Goal: Task Accomplishment & Management: Use online tool/utility

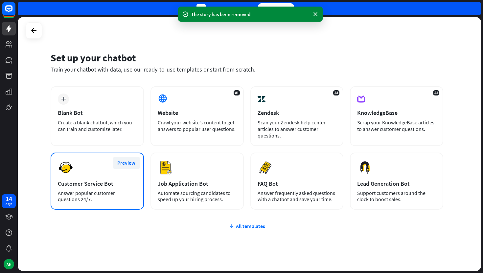
click at [125, 164] on button "Preview" at bounding box center [126, 163] width 26 height 12
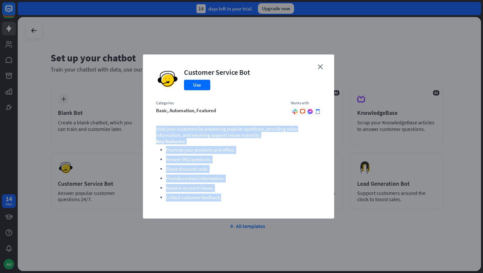
drag, startPoint x: 229, startPoint y: 197, endPoint x: 156, endPoint y: 131, distance: 98.7
click at [156, 131] on div "close Customer Service Bot Use Categories basic, automation, featured Works wit…" at bounding box center [238, 137] width 191 height 164
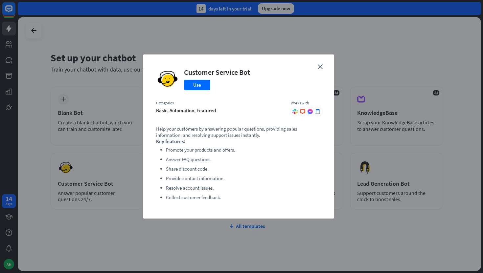
click at [336, 172] on div "close Customer Service Bot Use Categories basic, automation, featured Works wit…" at bounding box center [241, 137] width 197 height 164
click at [321, 63] on div "close Customer Service Bot Use Categories basic, automation, featured Works wit…" at bounding box center [238, 137] width 191 height 164
click at [323, 68] on div "close Customer Service Bot Use Categories basic, automation, featured Works wit…" at bounding box center [238, 137] width 191 height 164
click at [320, 68] on icon "close" at bounding box center [320, 66] width 5 height 5
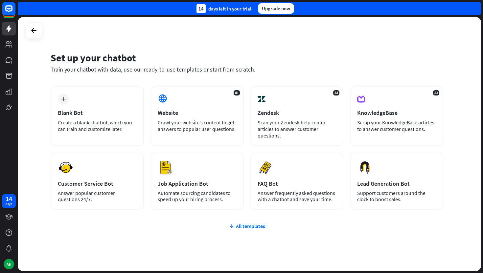
click at [249, 231] on div "plus Blank Bot Create a blank chatbot, which you can train and customize later.…" at bounding box center [247, 187] width 393 height 202
click at [246, 229] on div "All templates" at bounding box center [247, 226] width 393 height 7
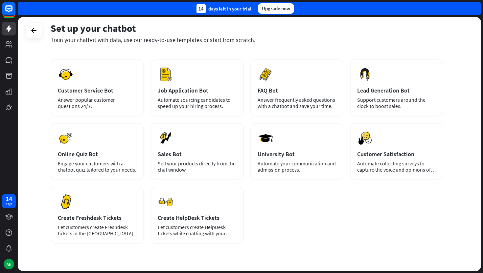
scroll to position [100, 0]
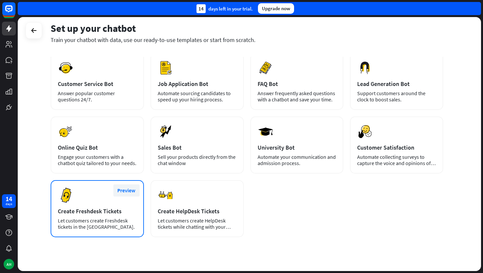
click at [127, 193] on button "Preview" at bounding box center [126, 191] width 26 height 12
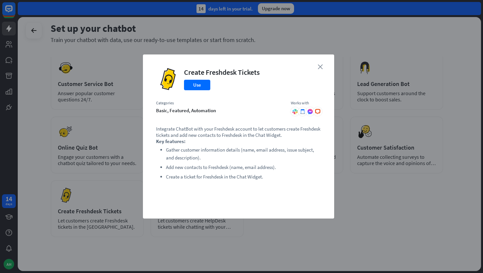
click at [318, 67] on icon "close" at bounding box center [320, 66] width 5 height 5
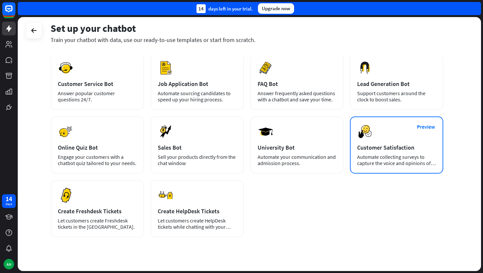
scroll to position [67, 0]
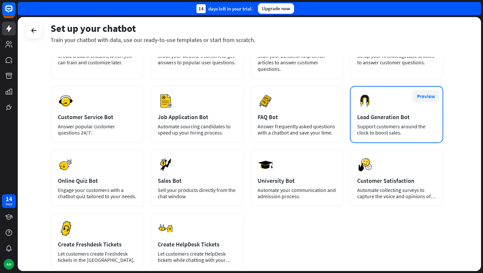
click at [433, 96] on button "Preview" at bounding box center [426, 96] width 26 height 12
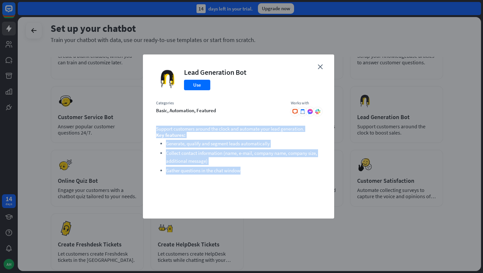
copy div "Support customers around the clock and automate your lead generation. Key featu…"
drag, startPoint x: 246, startPoint y: 172, endPoint x: 154, endPoint y: 122, distance: 104.7
click at [154, 122] on div "close Lead Generation Bot Use Categories basic, automation, featured Works with…" at bounding box center [238, 137] width 191 height 164
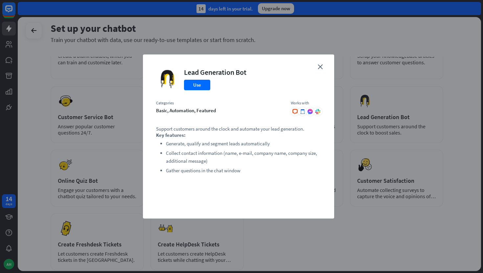
click at [275, 203] on div "Support customers around the clock and automate your lead generation. Key featu…" at bounding box center [238, 166] width 165 height 80
click at [322, 67] on icon "close" at bounding box center [320, 66] width 5 height 5
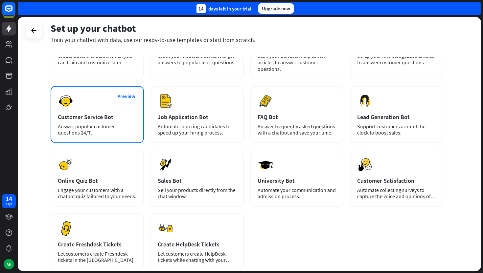
click at [96, 107] on div "Preview Customer Service Bot Answer popular customer questions 24/7." at bounding box center [97, 114] width 93 height 57
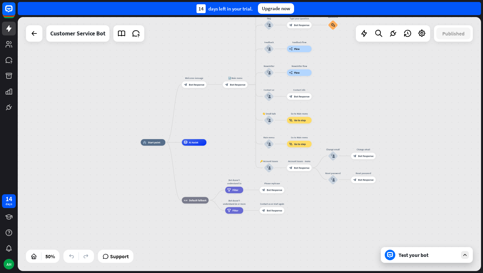
drag, startPoint x: 416, startPoint y: 119, endPoint x: 364, endPoint y: 95, distance: 57.6
click at [364, 95] on div "home_2 Start point Welcome message block_bot_response Bot Response 🔙 Main menu …" at bounding box center [249, 144] width 463 height 254
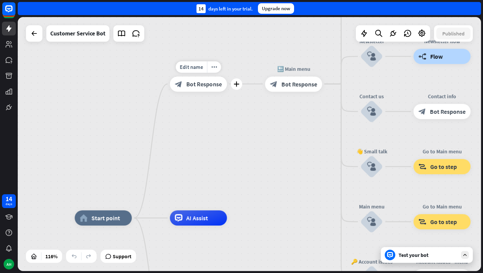
click at [200, 84] on span "Bot Response" at bounding box center [204, 84] width 36 height 8
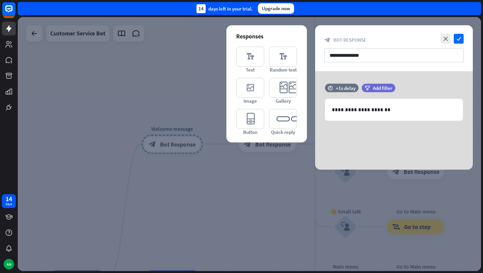
click at [201, 165] on div at bounding box center [249, 144] width 463 height 254
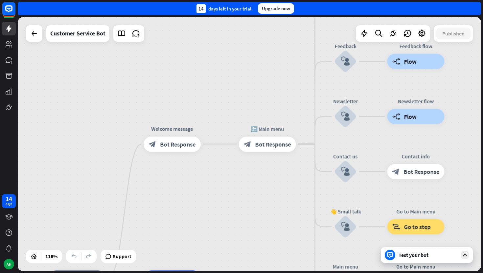
click at [420, 257] on div "Test your bot" at bounding box center [428, 255] width 59 height 7
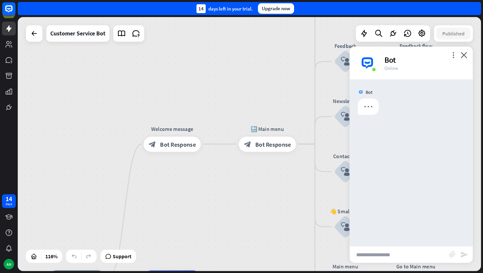
click at [420, 257] on input "text" at bounding box center [400, 255] width 100 height 16
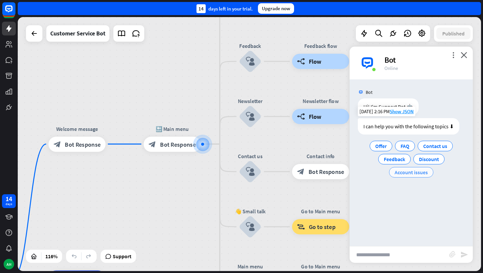
click at [412, 172] on span "Account issues" at bounding box center [411, 172] width 33 height 7
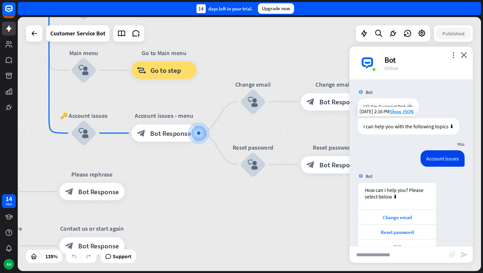
scroll to position [39, 0]
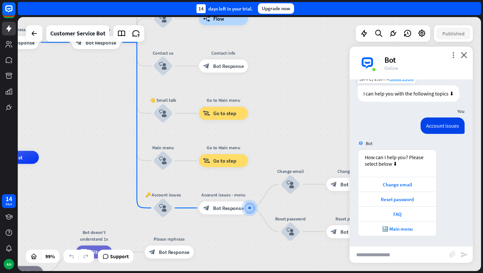
drag, startPoint x: 200, startPoint y: 209, endPoint x: 243, endPoint y: 262, distance: 68.2
click at [408, 233] on div "🔙 Main menu" at bounding box center [397, 229] width 78 height 15
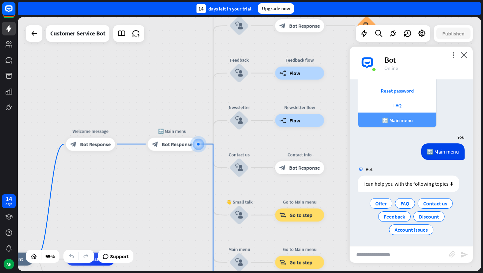
scroll to position [155, 0]
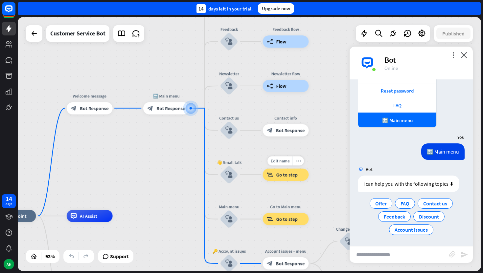
drag, startPoint x: 324, startPoint y: 205, endPoint x: 309, endPoint y: 165, distance: 42.7
click at [309, 169] on div "Edit name more_horiz block_goto Go to step" at bounding box center [286, 175] width 46 height 12
click at [397, 217] on span "Feedback" at bounding box center [394, 217] width 21 height 7
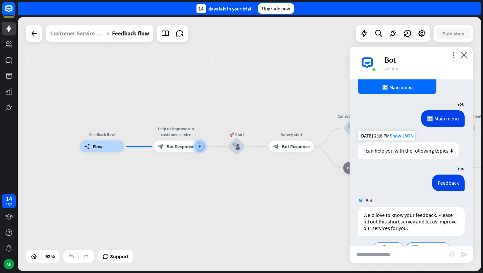
scroll to position [206, 0]
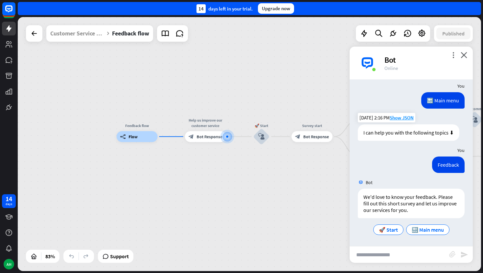
drag, startPoint x: 248, startPoint y: 216, endPoint x: 269, endPoint y: 201, distance: 26.2
click at [269, 201] on div "Feedback flow builder_tree Flow Help us improve our customer service block_bot_…" at bounding box center [310, 243] width 386 height 212
click at [424, 229] on span "🔙 Main menu" at bounding box center [428, 230] width 32 height 7
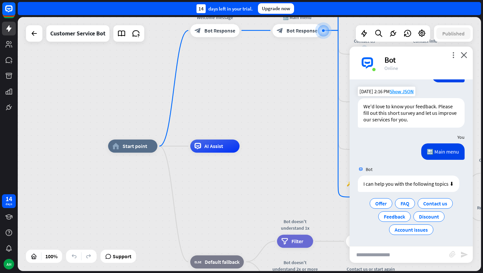
scroll to position [303, 0]
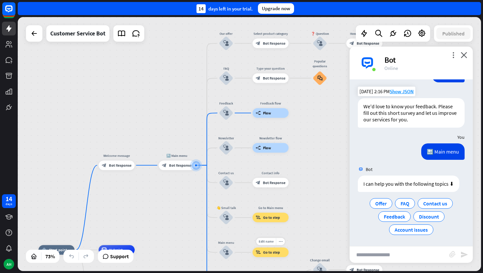
click at [275, 252] on span "Go to step" at bounding box center [271, 252] width 17 height 5
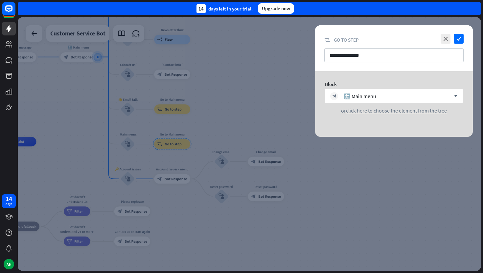
click at [223, 111] on div at bounding box center [249, 144] width 463 height 254
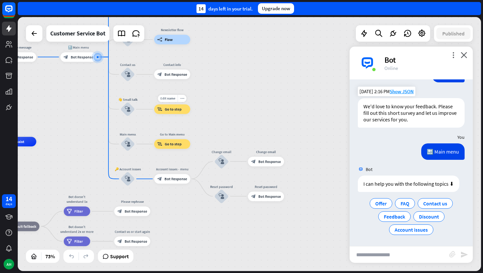
click at [169, 112] on div "block_goto Go to step" at bounding box center [172, 110] width 36 height 10
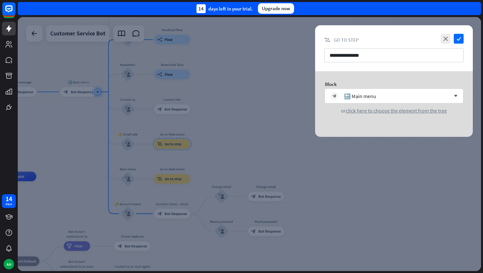
click at [241, 135] on div at bounding box center [249, 144] width 463 height 254
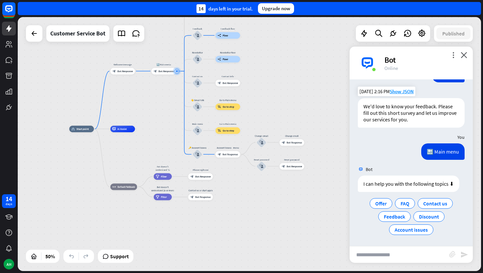
drag, startPoint x: 241, startPoint y: 135, endPoint x: 275, endPoint y: 101, distance: 48.3
click at [275, 101] on div "home_2 Start point Welcome message block_bot_response Bot Response 🔙 Main menu …" at bounding box center [249, 144] width 463 height 254
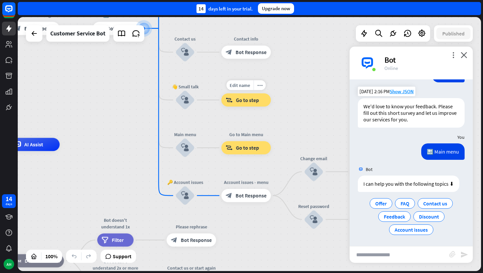
click at [240, 102] on span "Go to step" at bounding box center [247, 100] width 23 height 7
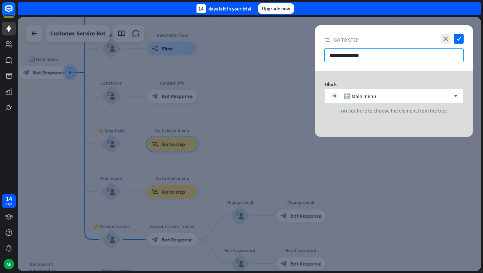
click at [349, 56] on input "**********" at bounding box center [393, 55] width 139 height 14
click at [395, 56] on input "**********" at bounding box center [393, 55] width 139 height 14
click at [265, 100] on div at bounding box center [249, 144] width 463 height 254
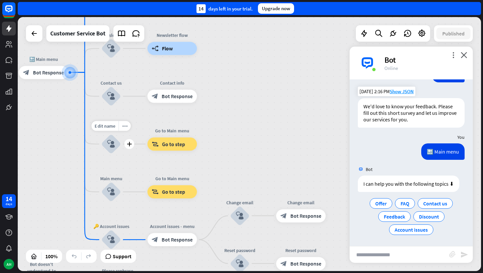
click at [114, 147] on icon "block_user_input" at bounding box center [111, 144] width 8 height 8
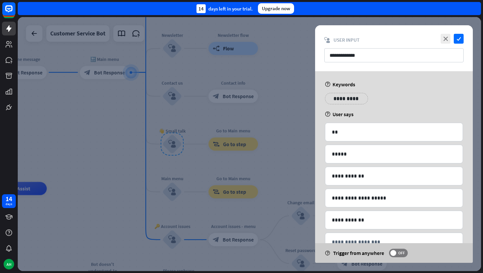
scroll to position [21, 0]
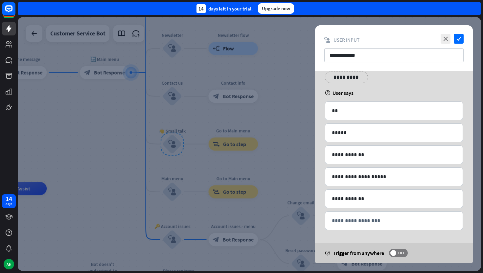
click at [282, 156] on div at bounding box center [249, 144] width 463 height 254
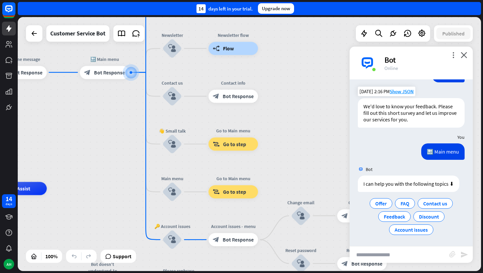
click at [288, 156] on div "home_2 Start point Welcome message block_bot_response Bot Response 🔙 Main menu …" at bounding box center [249, 144] width 463 height 254
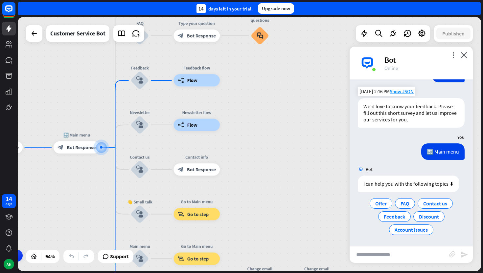
drag, startPoint x: 312, startPoint y: 94, endPoint x: 270, endPoint y: 166, distance: 83.2
click at [270, 166] on div "home_2 Start point Welcome message block_bot_response Bot Response 🔙 Main menu …" at bounding box center [249, 144] width 463 height 254
click at [209, 130] on div "builder_tree Flow" at bounding box center [197, 125] width 46 height 12
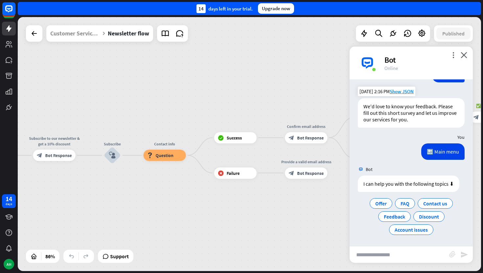
drag, startPoint x: 240, startPoint y: 101, endPoint x: 46, endPoint y: 116, distance: 194.8
click at [46, 116] on div "Newsletter flow builder_tree Flow Subscribe to our newsletter & get a 10% disco…" at bounding box center [249, 144] width 463 height 254
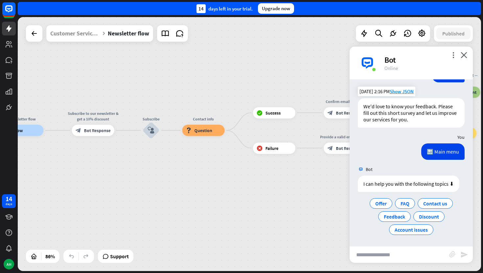
drag, startPoint x: 236, startPoint y: 71, endPoint x: 275, endPoint y: 46, distance: 46.1
click at [275, 46] on div "Newsletter flow builder_tree Flow Subscribe to our newsletter & get a 10% disco…" at bounding box center [249, 144] width 463 height 254
click at [39, 35] on div at bounding box center [34, 33] width 13 height 13
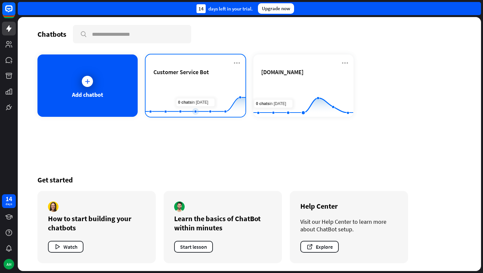
click at [173, 106] on rect at bounding box center [196, 100] width 100 height 41
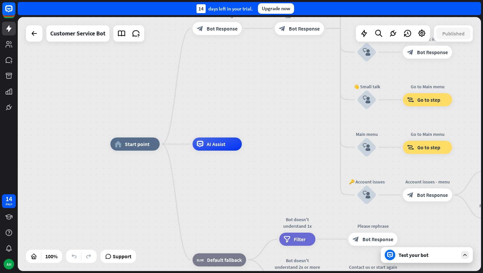
click at [404, 254] on div "Test your bot" at bounding box center [428, 255] width 59 height 7
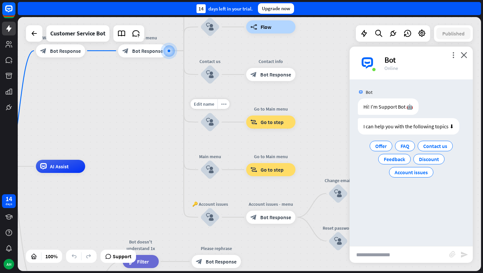
drag, startPoint x: 288, startPoint y: 210, endPoint x: 193, endPoint y: 93, distance: 151.0
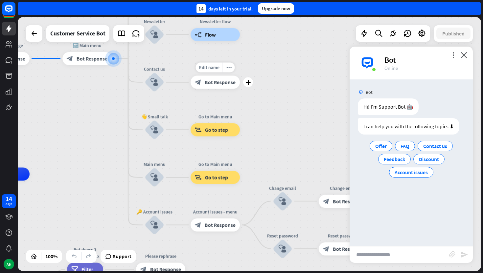
drag, startPoint x: 267, startPoint y: 181, endPoint x: 181, endPoint y: 96, distance: 120.9
click at [191, 89] on div "Edit name more_horiz plus Contact info block_bot_response Bot Response" at bounding box center [215, 82] width 49 height 13
click at [379, 257] on input "text" at bounding box center [400, 255] width 100 height 16
type input "*"
type input "**"
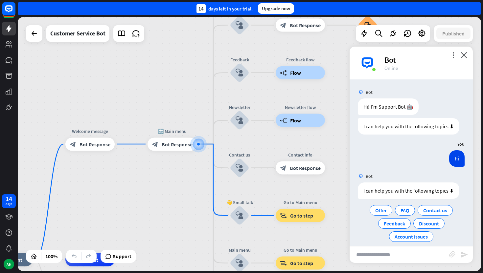
scroll to position [20, 0]
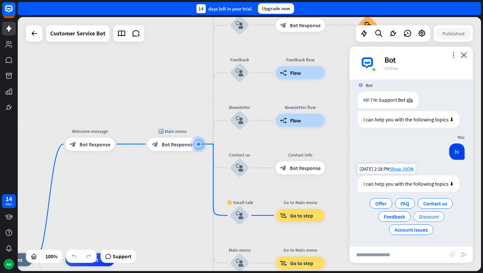
click at [439, 216] on div "Discount" at bounding box center [428, 217] width 31 height 11
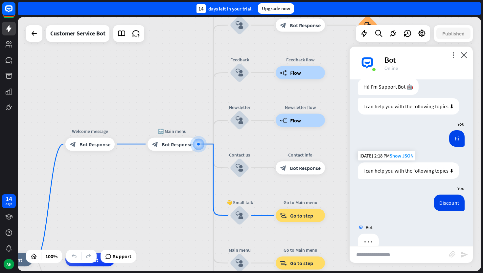
scroll to position [47, 0]
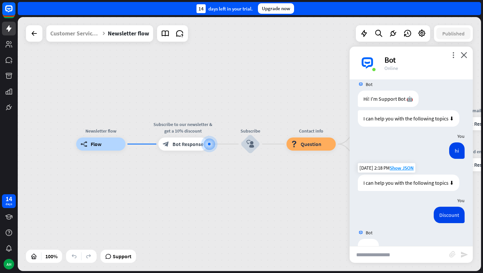
click at [397, 251] on input "text" at bounding box center [400, 255] width 100 height 16
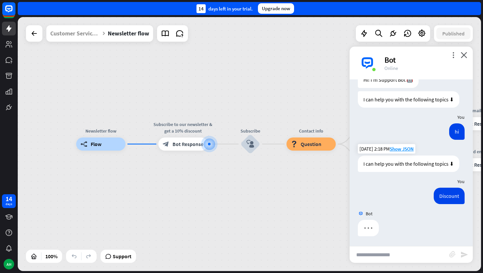
scroll to position [40, 0]
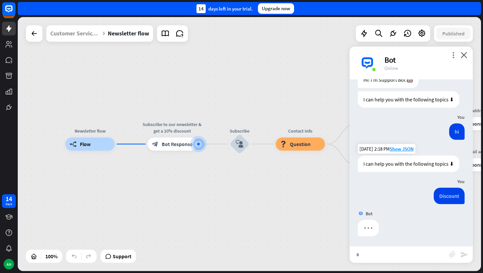
type input "**"
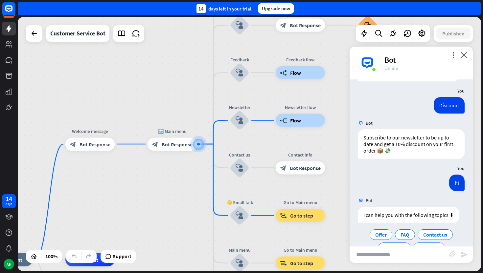
scroll to position [169, 0]
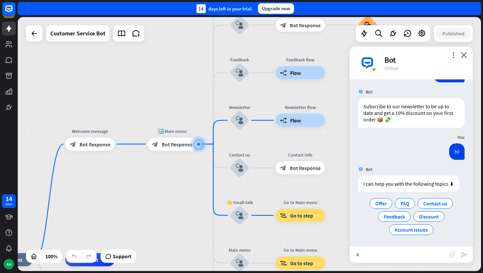
type input "**"
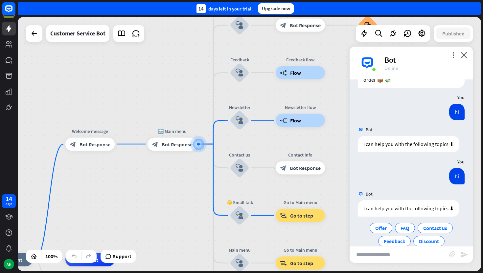
scroll to position [240, 0]
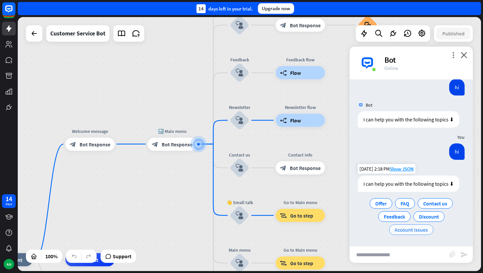
click at [411, 233] on div "Account issues" at bounding box center [411, 230] width 44 height 11
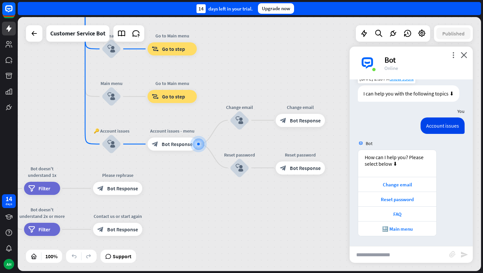
scroll to position [330, 0]
click at [404, 218] on div "FAQ" at bounding box center [397, 214] width 78 height 15
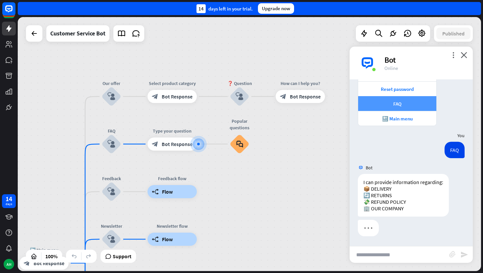
scroll to position [440, 0]
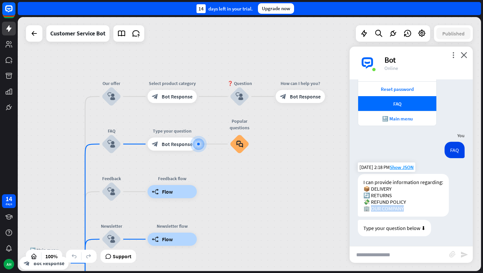
copy div "COMPANY"
drag, startPoint x: 403, startPoint y: 209, endPoint x: 369, endPoint y: 211, distance: 33.9
click at [369, 211] on div "I can provide information regarding: 📦 DELIVERY 🔄 RETURNS 💸 REFUND POLICY 🏢 OUR…" at bounding box center [403, 195] width 91 height 43
click at [373, 251] on input "text" at bounding box center [400, 255] width 100 height 16
paste input "**********"
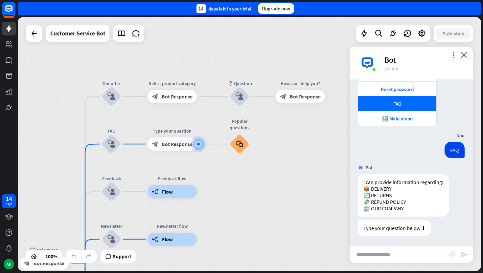
type input "**********"
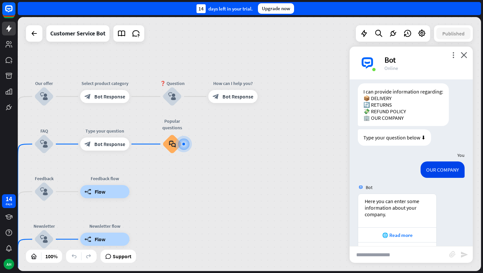
scroll to position [567, 0]
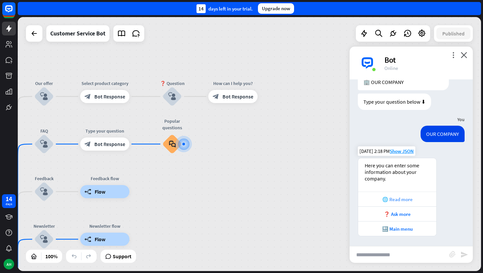
click at [404, 202] on div "🌐 Read more" at bounding box center [398, 200] width 72 height 6
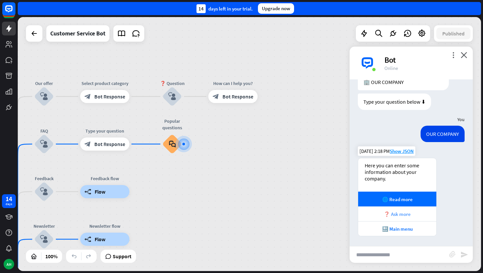
click at [402, 213] on div "❓ Ask more" at bounding box center [398, 214] width 72 height 6
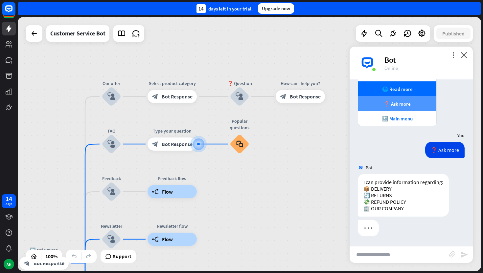
scroll to position [677, 0]
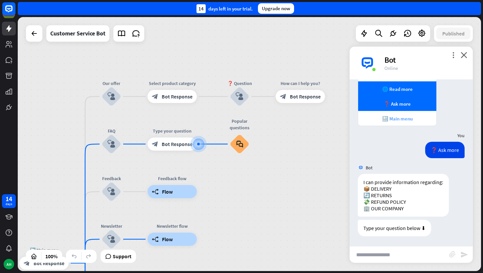
click at [403, 122] on div "🔙 Main menu" at bounding box center [398, 119] width 72 height 6
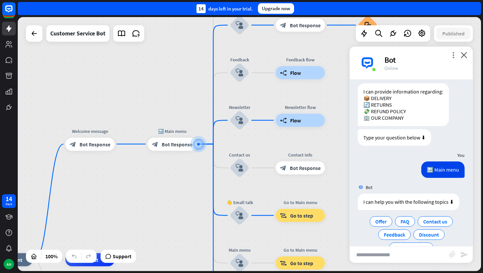
scroll to position [793, 0]
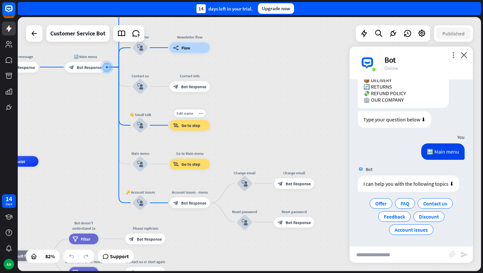
drag, startPoint x: 330, startPoint y: 197, endPoint x: 214, endPoint y: 110, distance: 144.9
click at [210, 120] on div "Edit name more_horiz block_goto Go to step" at bounding box center [190, 125] width 40 height 11
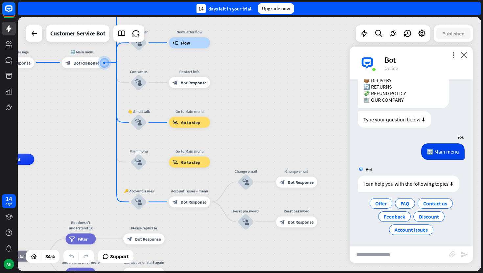
click at [367, 255] on input "text" at bounding box center [400, 255] width 100 height 16
type input "****"
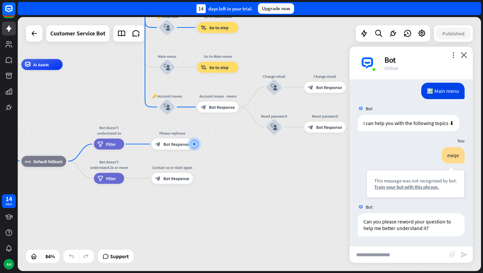
scroll to position [854, 0]
type input "***"
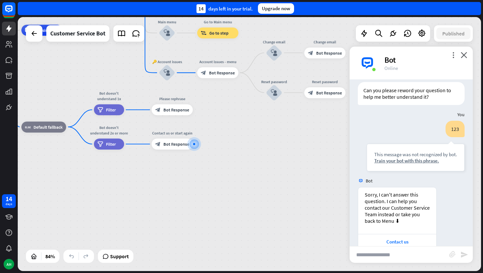
scroll to position [1013, 0]
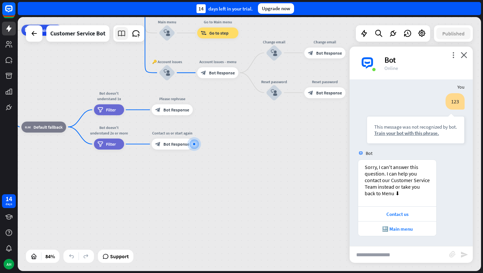
click at [120, 32] on icon at bounding box center [121, 33] width 9 height 9
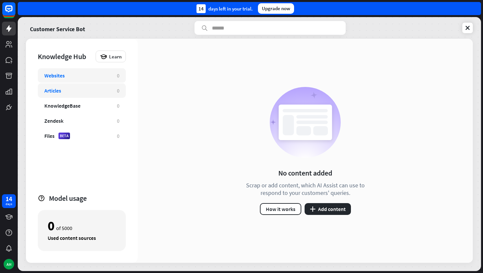
click at [69, 91] on div "Articles" at bounding box center [77, 90] width 66 height 7
click at [82, 108] on div "KnowledgeBase" at bounding box center [77, 106] width 66 height 7
click at [74, 81] on div "Websites 0" at bounding box center [82, 75] width 88 height 14
click at [144, 125] on div "No content added Scrap or add content, which AI Assist can use to respond to yo…" at bounding box center [305, 151] width 335 height 224
click at [197, 192] on div "No content added Scrap or add content, which AI Assist can use to respond to yo…" at bounding box center [305, 151] width 335 height 224
